Goal: Obtain resource: Obtain resource

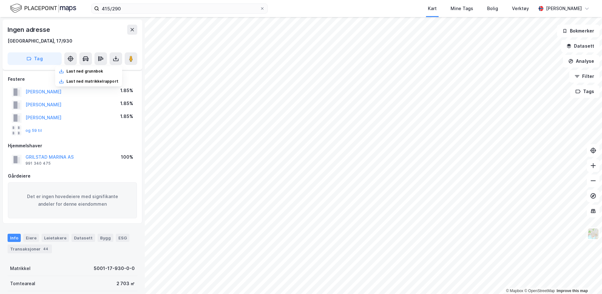
scroll to position [95, 0]
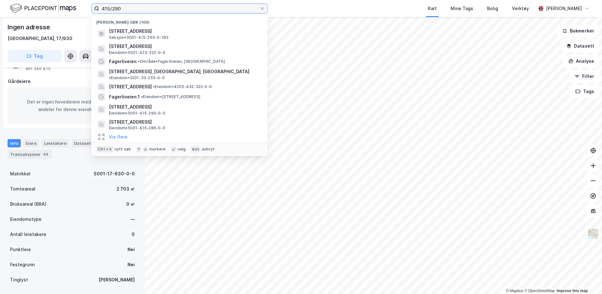
drag, startPoint x: 127, startPoint y: 10, endPoint x: 95, endPoint y: 7, distance: 32.0
click at [95, 7] on label "415/290" at bounding box center [179, 8] width 176 height 10
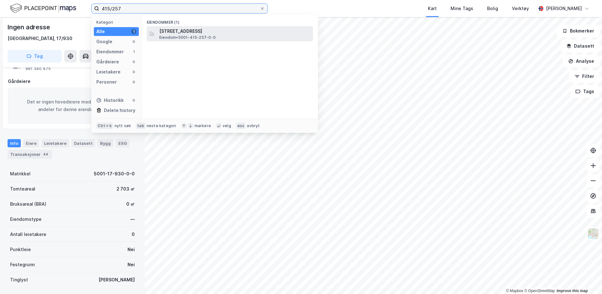
type input "415/257"
click at [191, 35] on span "Eiendom • 5001-415-257-0-0" at bounding box center [187, 37] width 56 height 5
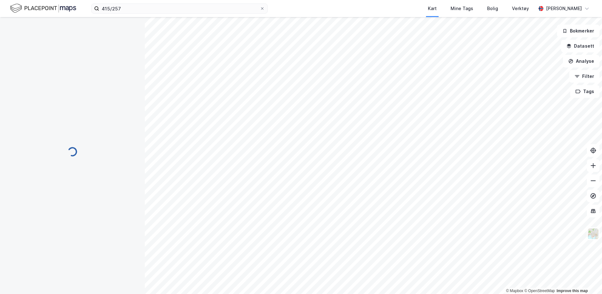
scroll to position [95, 0]
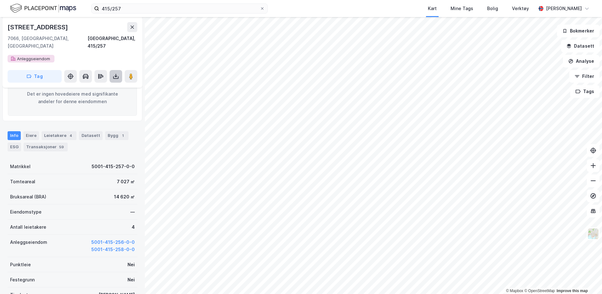
click at [118, 73] on icon at bounding box center [116, 76] width 6 height 6
click at [103, 86] on div "Last ned grunnbok" at bounding box center [84, 88] width 37 height 5
